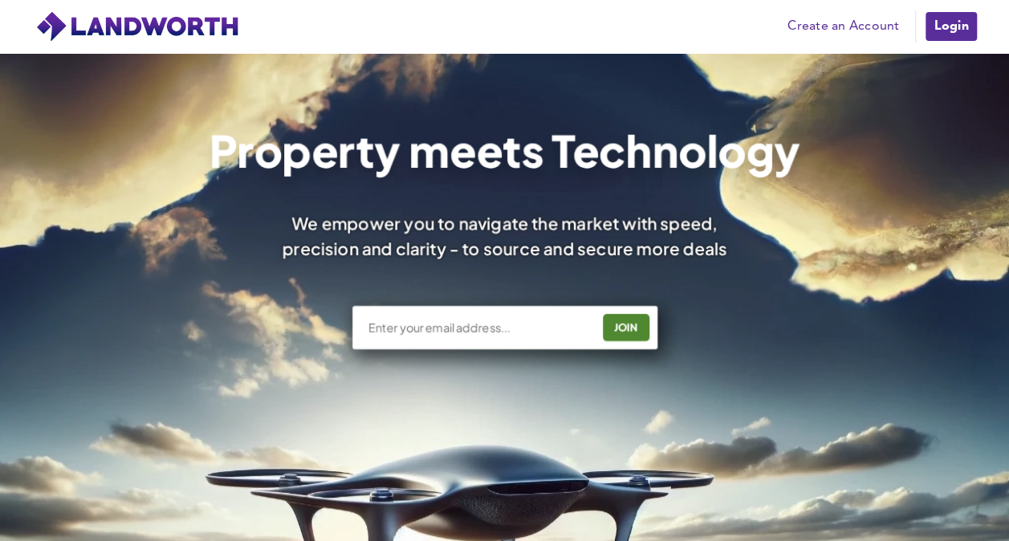
drag, startPoint x: 0, startPoint y: 0, endPoint x: 960, endPoint y: 24, distance: 960.1
click at [960, 24] on link "Login" at bounding box center [951, 26] width 54 height 32
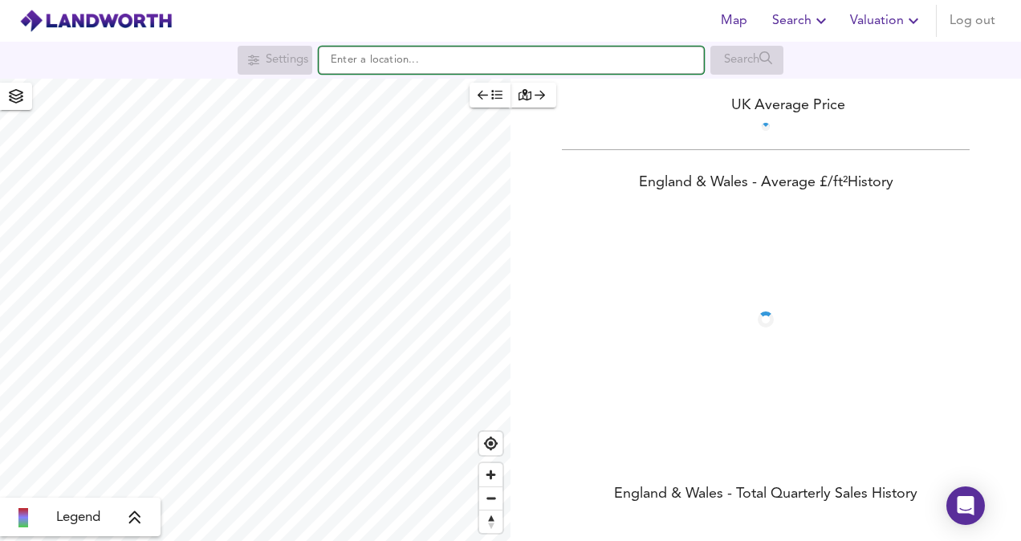
click at [525, 55] on input "text" at bounding box center [511, 60] width 385 height 27
paste input "DY5 1TB"
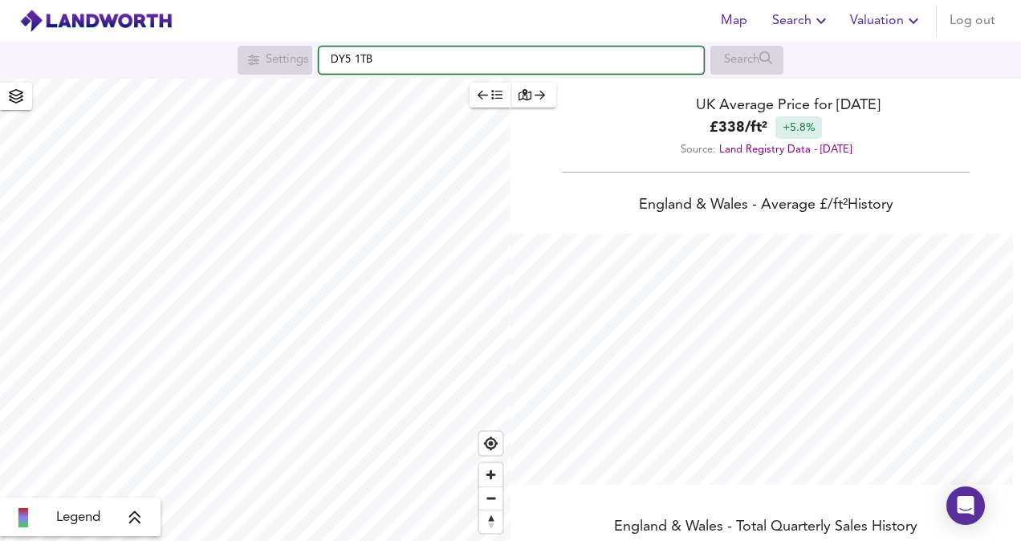
scroll to position [541, 1021]
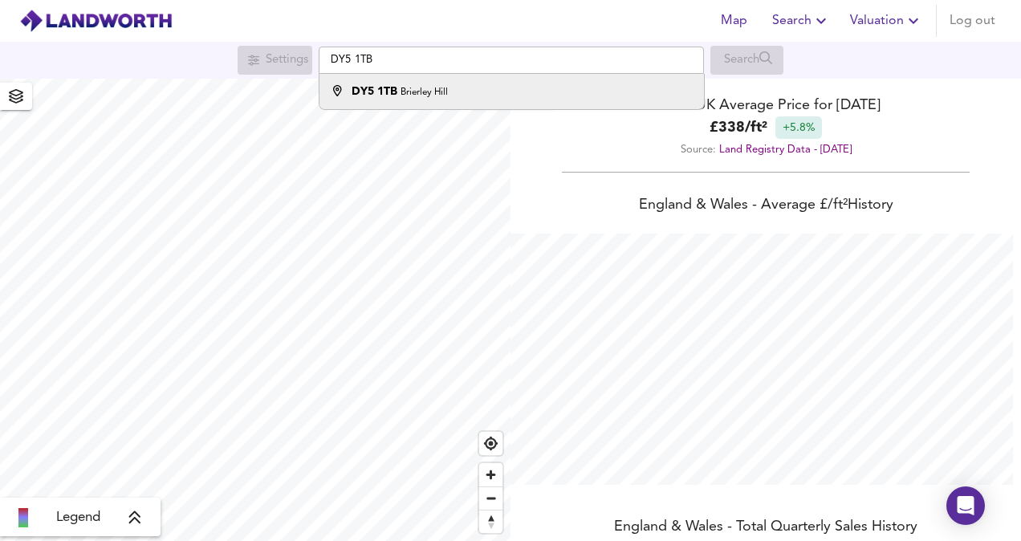
click at [433, 85] on div "DY5 1TB [GEOGRAPHIC_DATA]" at bounding box center [399, 91] width 96 height 16
type input "Brierley Hill DY5 1TB"
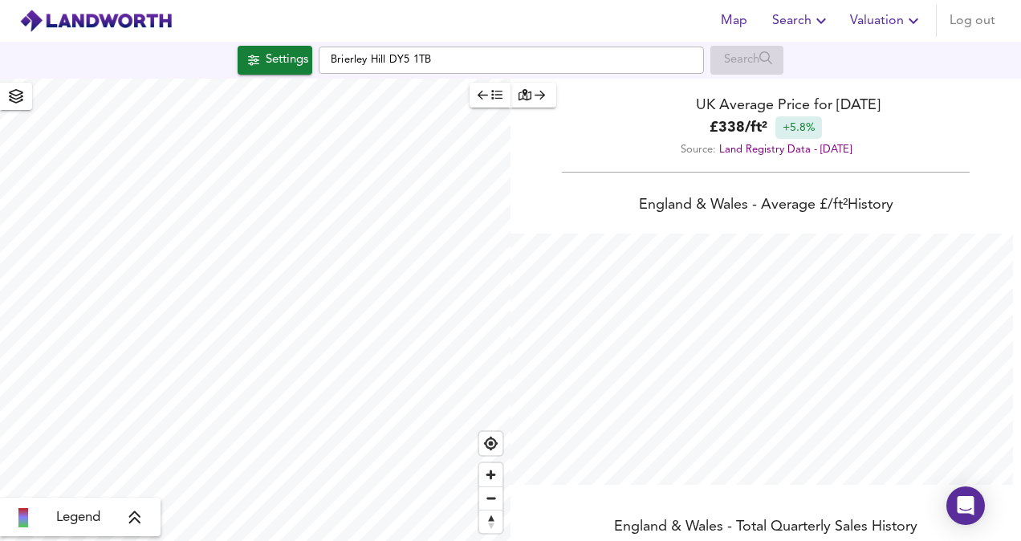
checkbox input "false"
checkbox input "true"
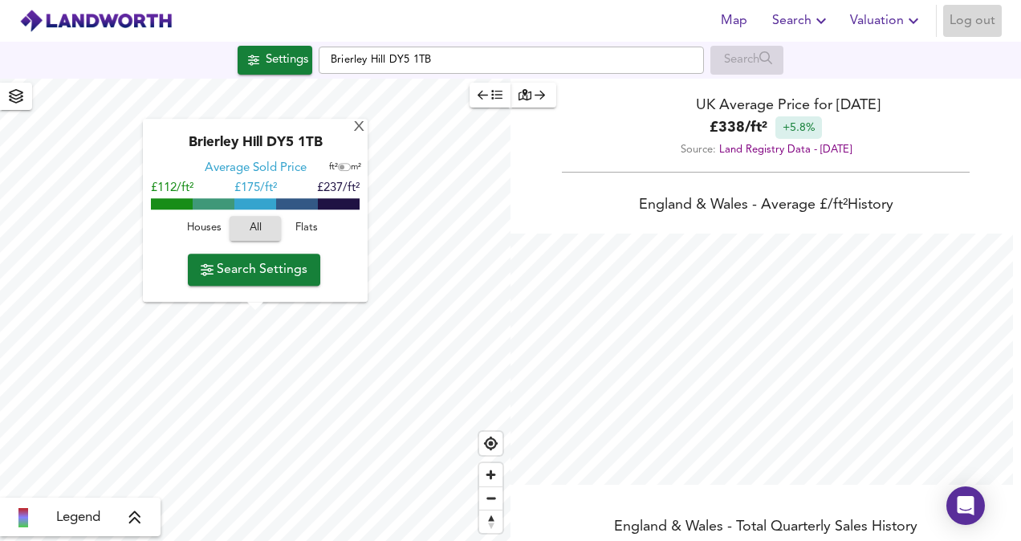
click at [973, 17] on span "Log out" at bounding box center [972, 21] width 46 height 22
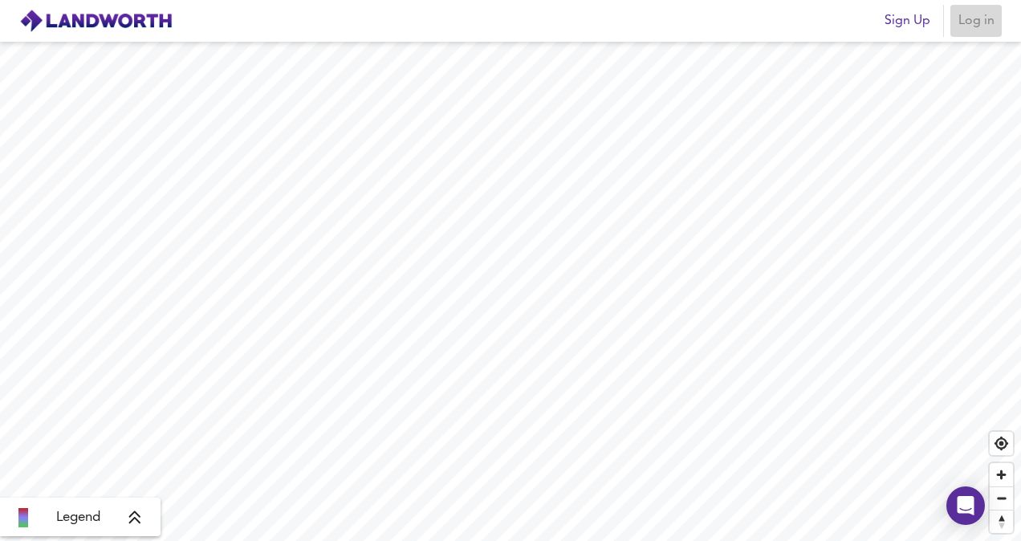
click at [981, 8] on button "Log in" at bounding box center [975, 21] width 51 height 32
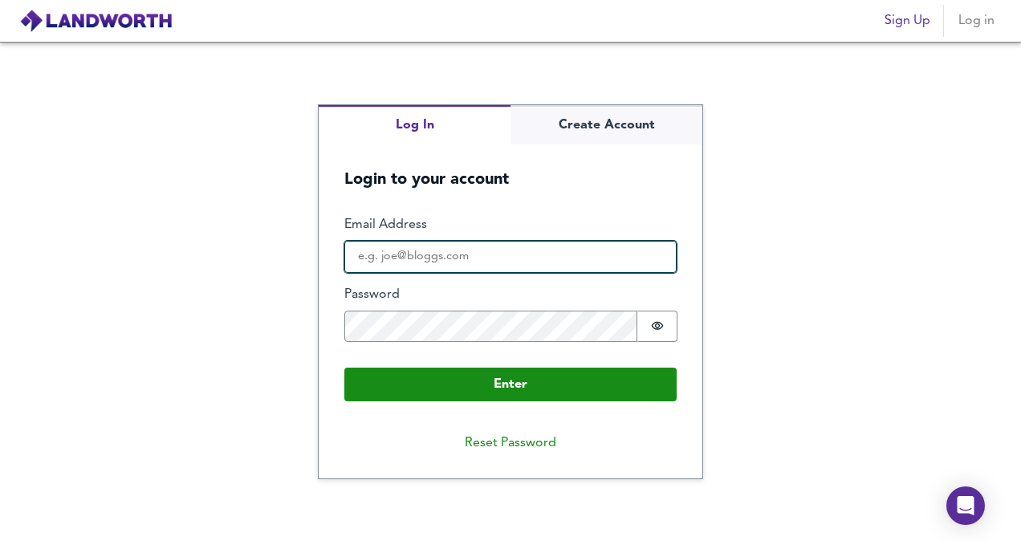
type input "ronet.harewood@octopus-capital.com"
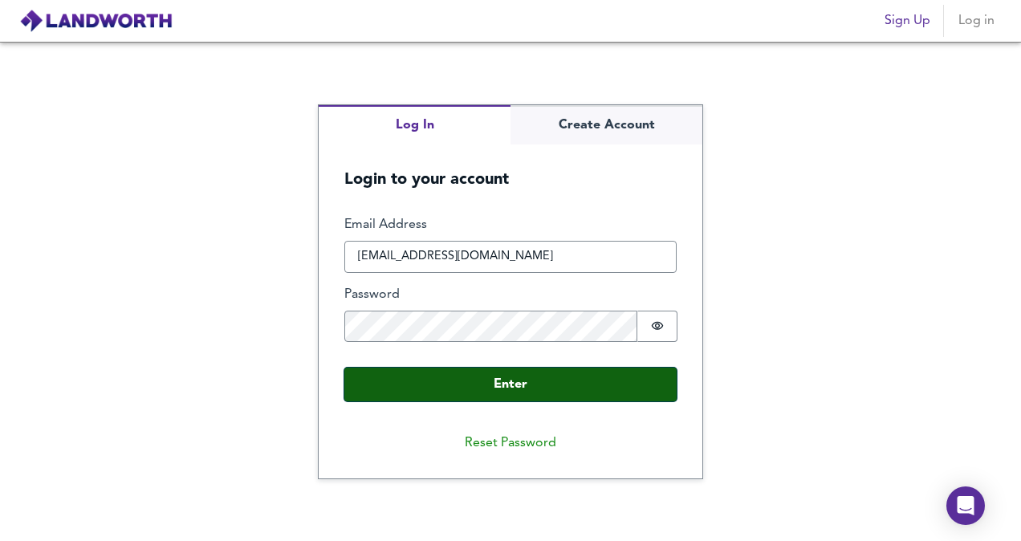
click at [506, 368] on button "Enter" at bounding box center [510, 385] width 332 height 34
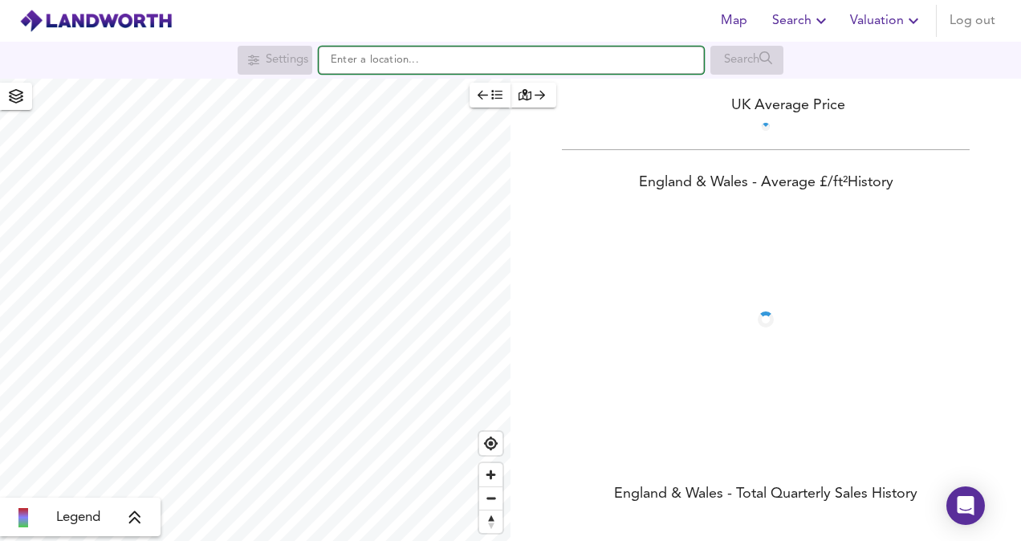
click at [392, 71] on input "text" at bounding box center [511, 60] width 385 height 27
paste input "DY5 1TB"
type input "Brierley Hill DY5 1TB"
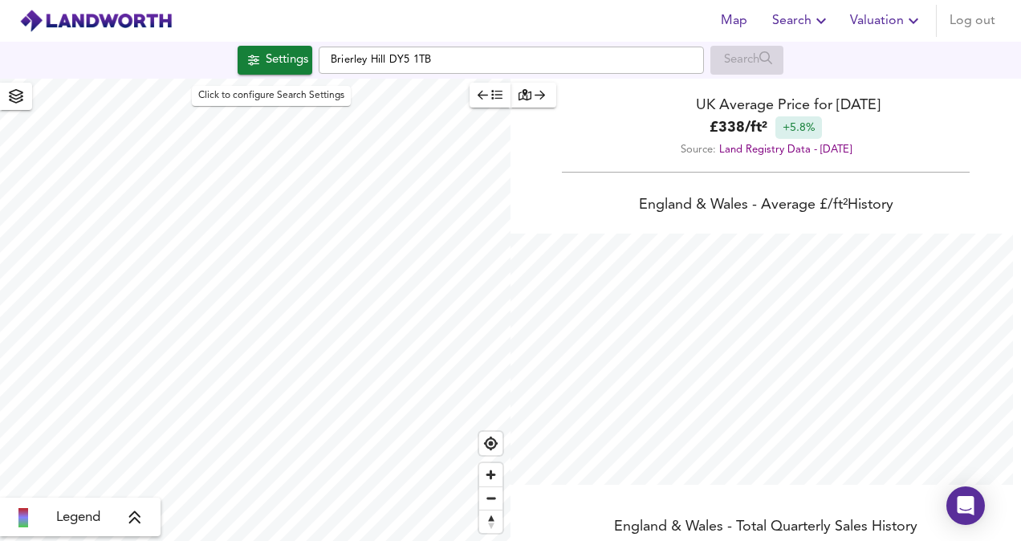
scroll to position [541, 1021]
checkbox input "false"
checkbox input "true"
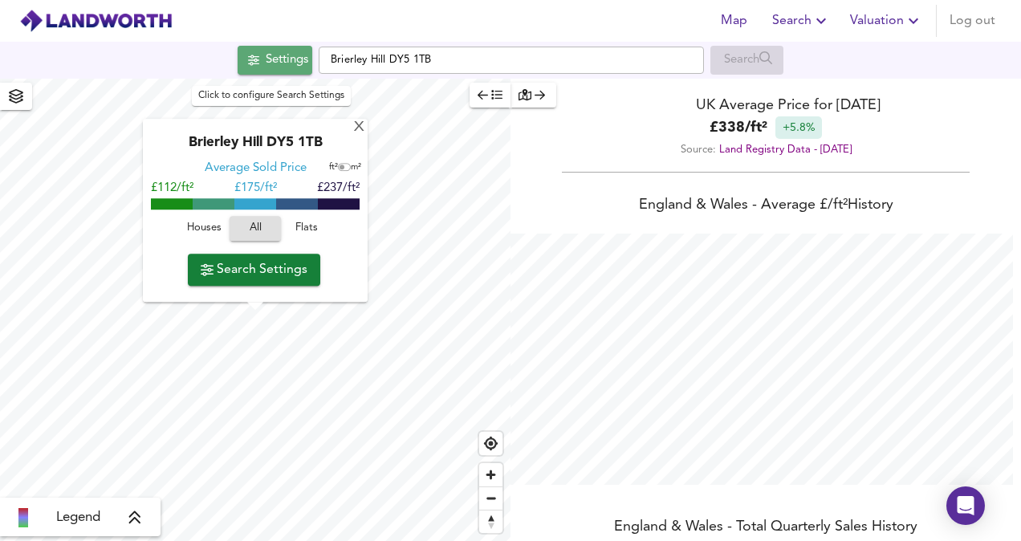
click at [266, 51] on div "Settings" at bounding box center [287, 60] width 43 height 21
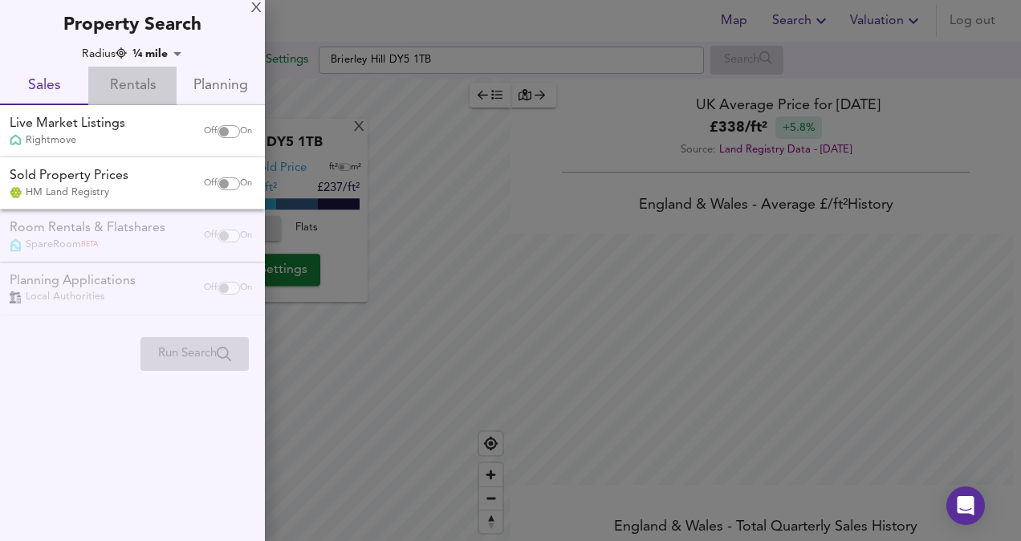
click at [120, 74] on span "Rentals" at bounding box center [132, 86] width 69 height 25
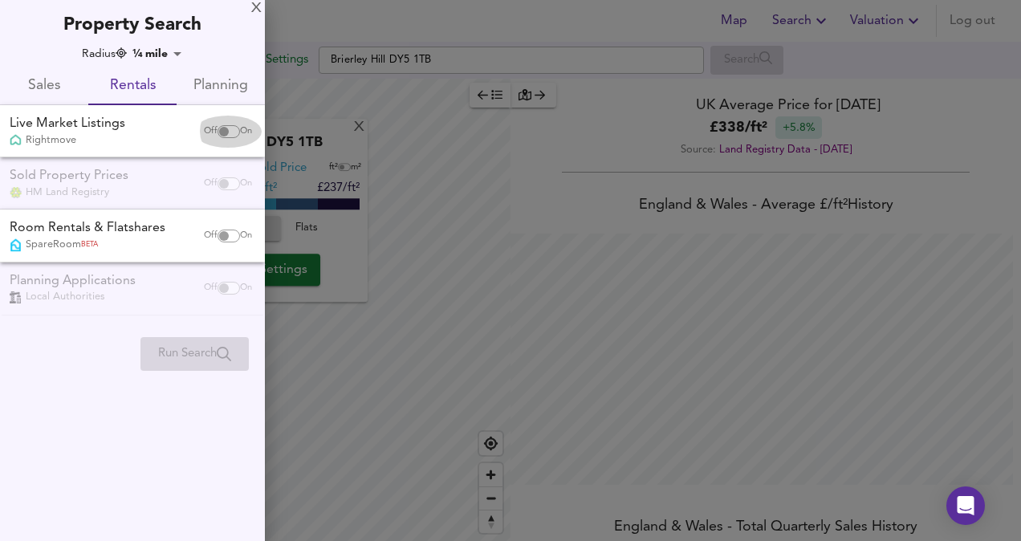
click at [240, 132] on span "On" at bounding box center [246, 131] width 12 height 13
checkbox input "true"
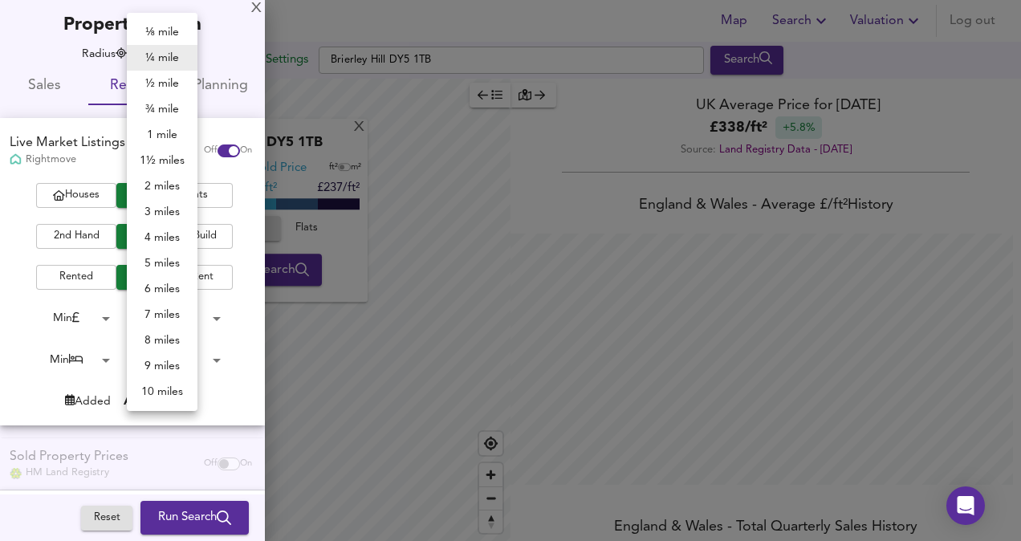
click at [165, 51] on body "Map Search Valuation Log out Settings Brierley Hill DY5 1TB Search X Brierley H…" at bounding box center [510, 270] width 1021 height 541
click at [160, 140] on li "1 mile" at bounding box center [162, 135] width 71 height 26
type input "1609"
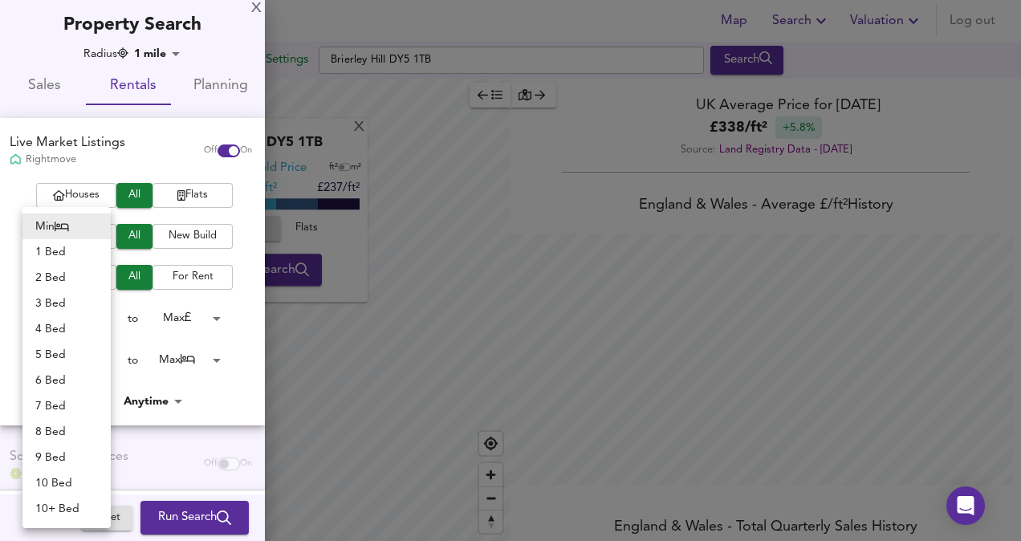
click at [99, 351] on body "Map Search Valuation Log out Settings Brierley Hill DY5 1TB Search X Brierley H…" at bounding box center [510, 270] width 1021 height 541
click at [67, 244] on li "1 Bed" at bounding box center [66, 252] width 88 height 26
type input "1"
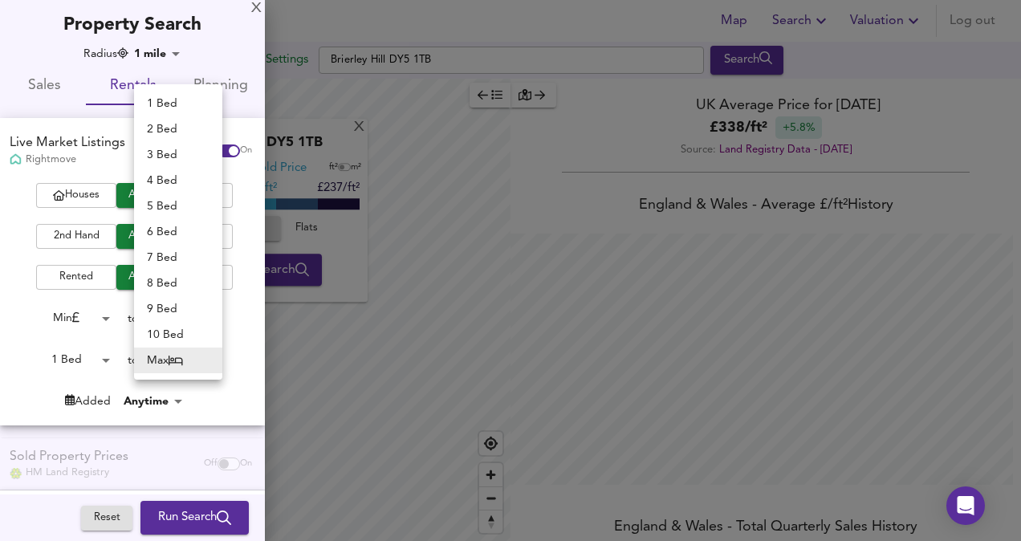
click at [167, 360] on body "Map Search Valuation Log out Settings Brierley Hill DY5 1TB Search X Brierley H…" at bounding box center [510, 270] width 1021 height 541
click at [166, 93] on li "1 Bed" at bounding box center [178, 104] width 88 height 26
type input "1"
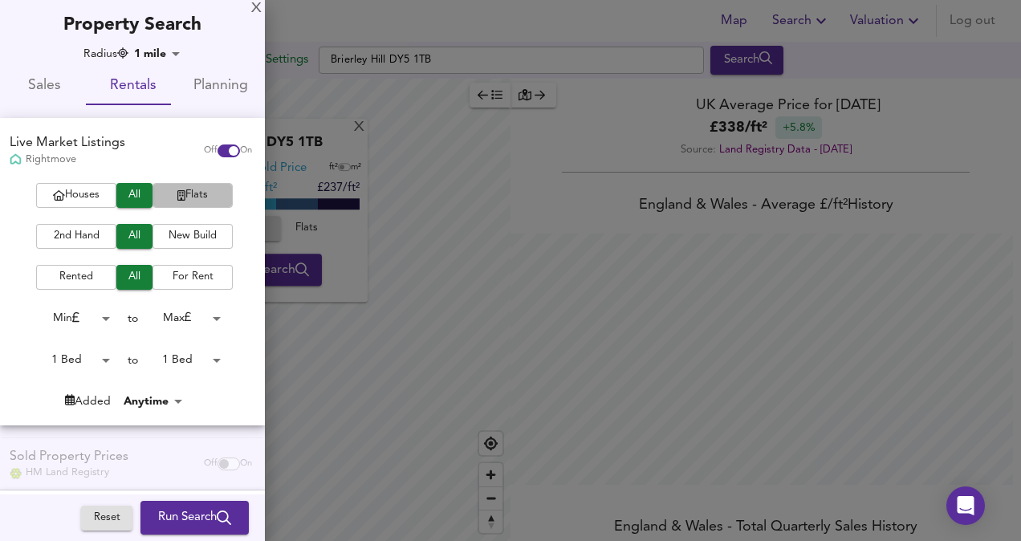
click at [177, 201] on span "Flats" at bounding box center [193, 195] width 64 height 18
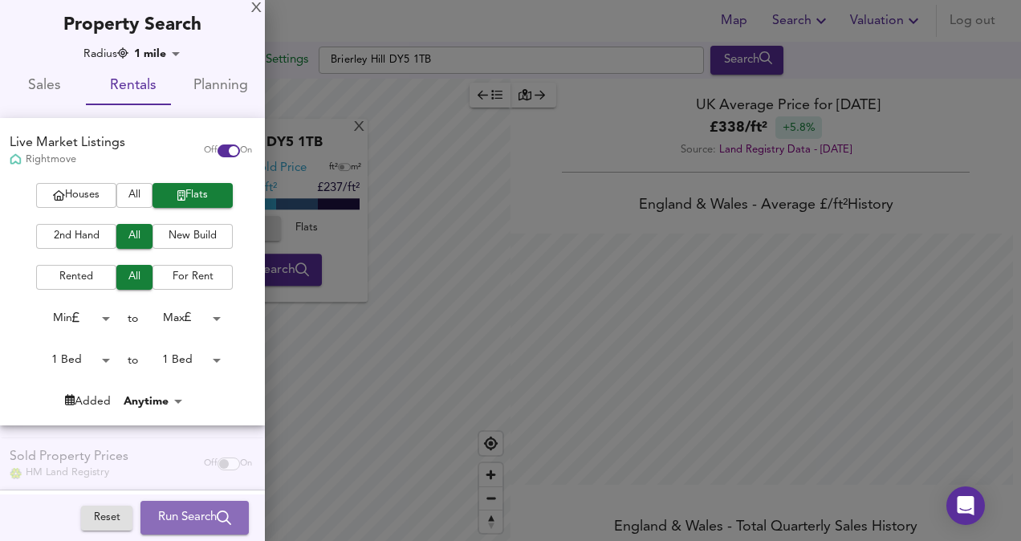
click at [181, 512] on span "Run Search" at bounding box center [194, 517] width 73 height 21
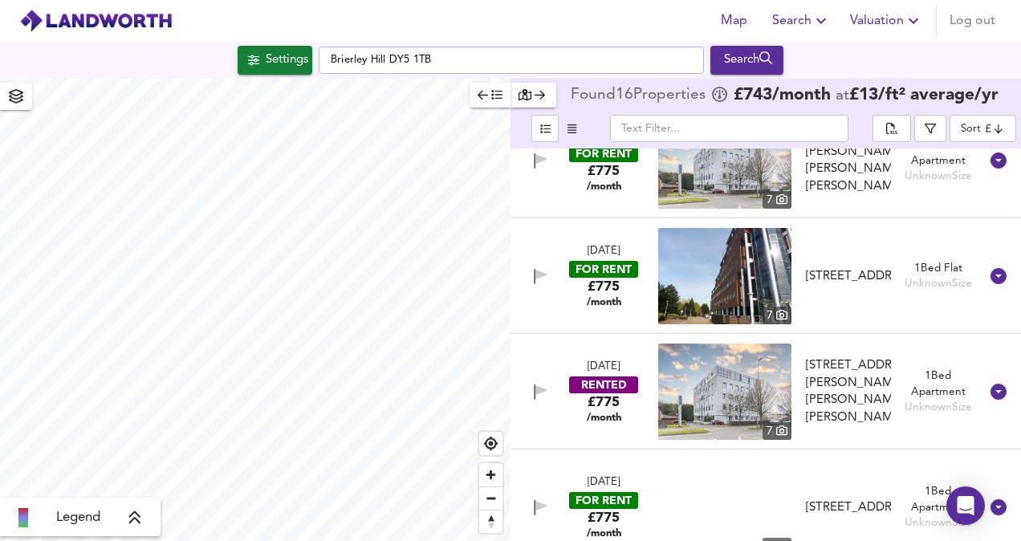
scroll to position [1457, 0]
